Goal: Check status: Check status

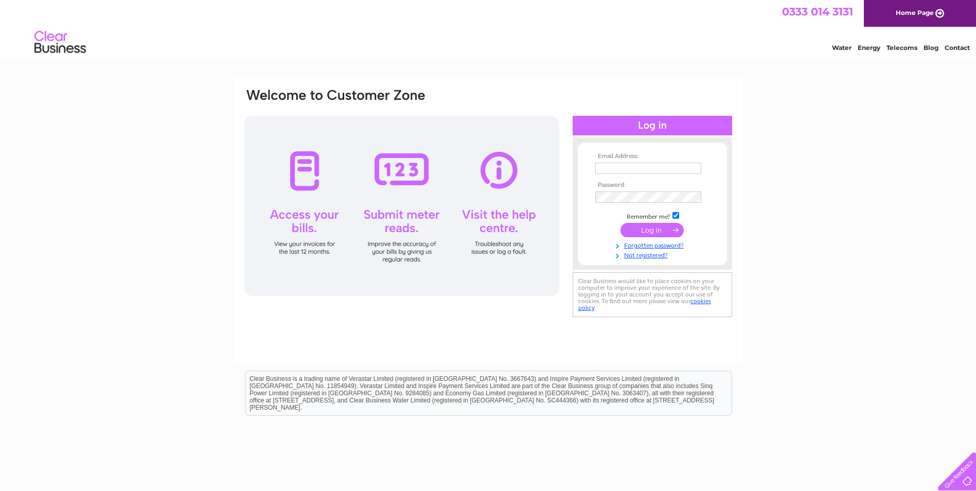
type input "[EMAIL_ADDRESS][DOMAIN_NAME]"
click at [665, 227] on input "submit" at bounding box center [651, 230] width 63 height 14
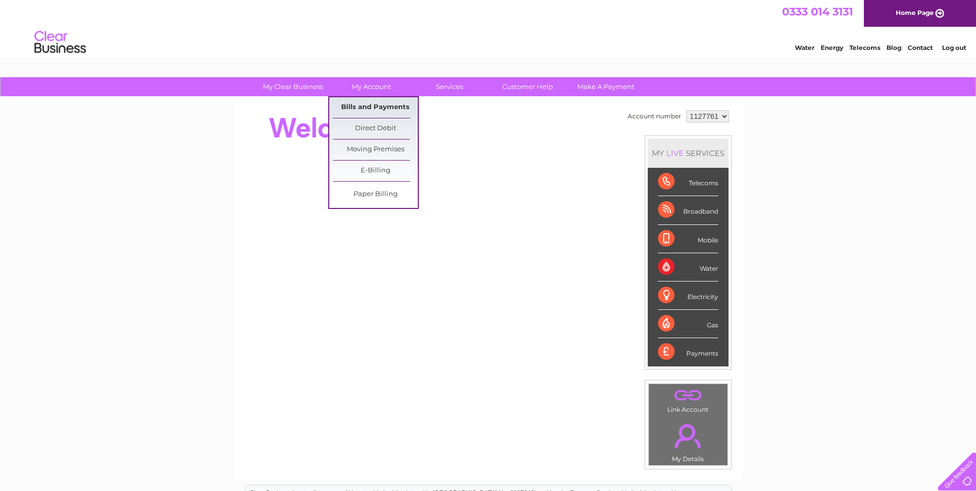
click at [374, 105] on link "Bills and Payments" at bounding box center [375, 107] width 85 height 21
click at [392, 111] on link "Bills and Payments" at bounding box center [375, 107] width 85 height 21
